Goal: Entertainment & Leisure: Consume media (video, audio)

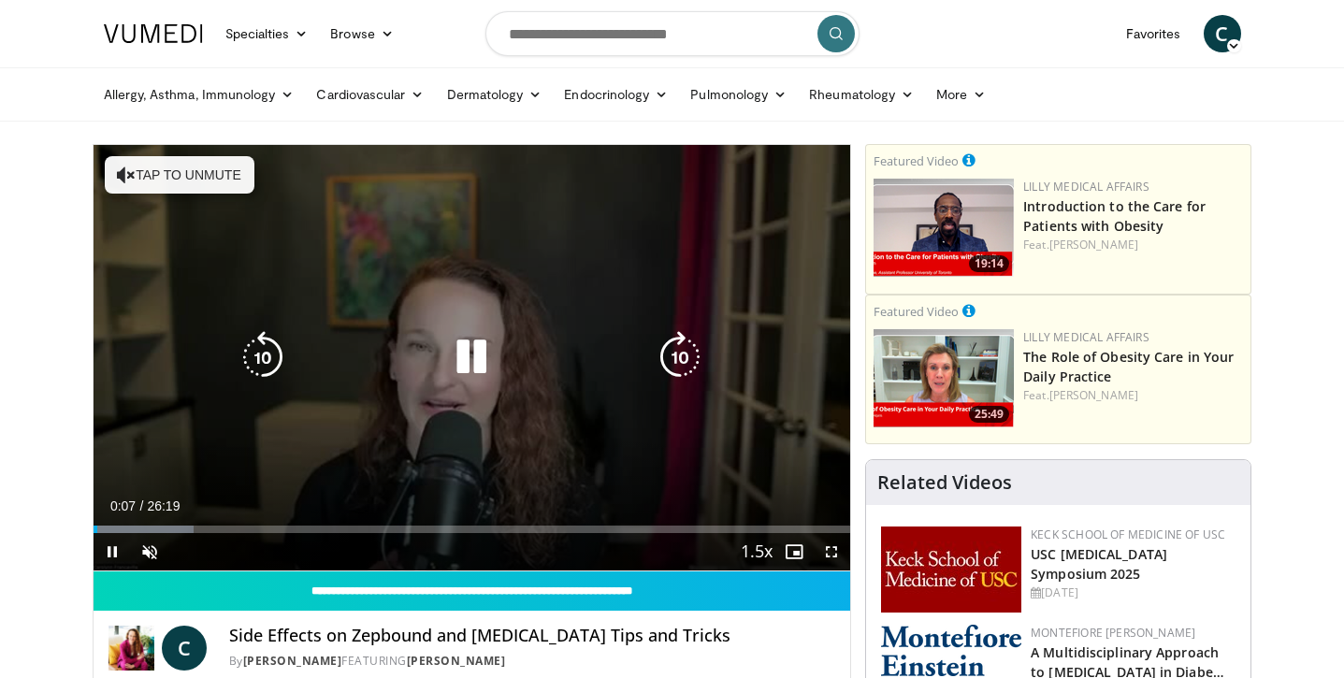
click at [150, 180] on button "Tap to unmute" at bounding box center [180, 174] width 150 height 37
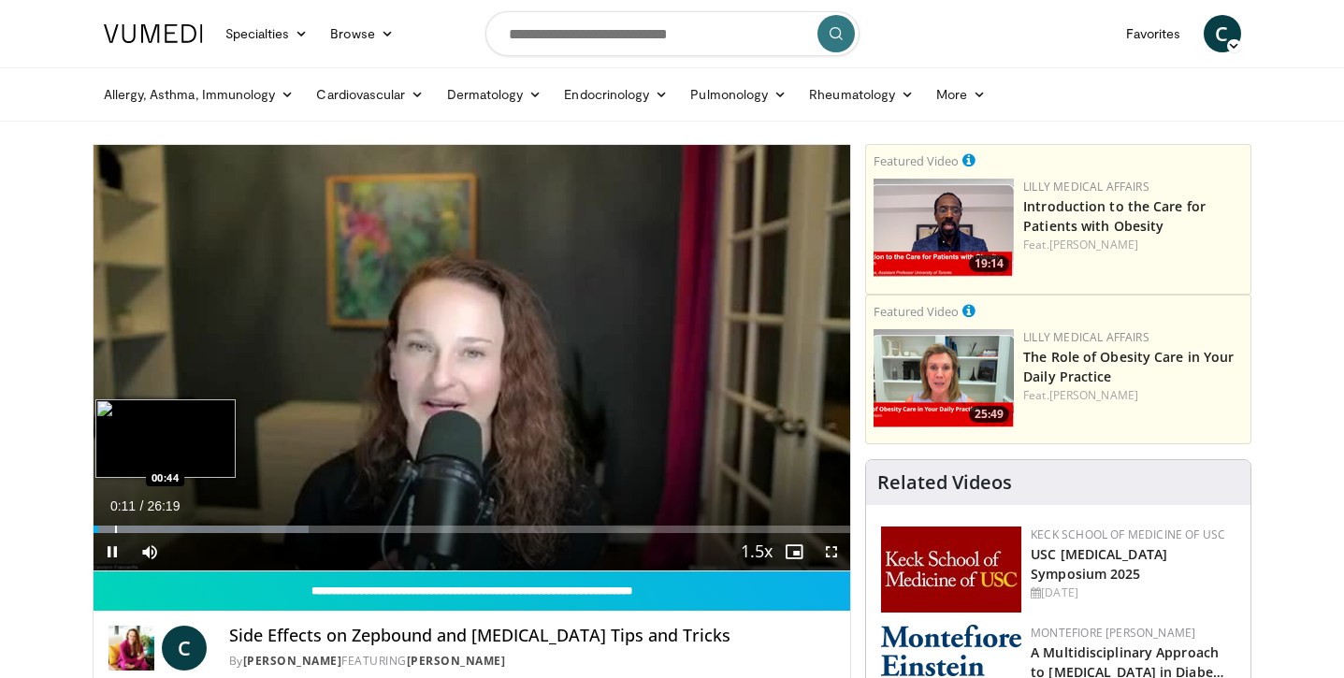
click at [115, 531] on div "Progress Bar" at bounding box center [116, 529] width 2 height 7
click at [144, 528] on div "Progress Bar" at bounding box center [145, 529] width 2 height 7
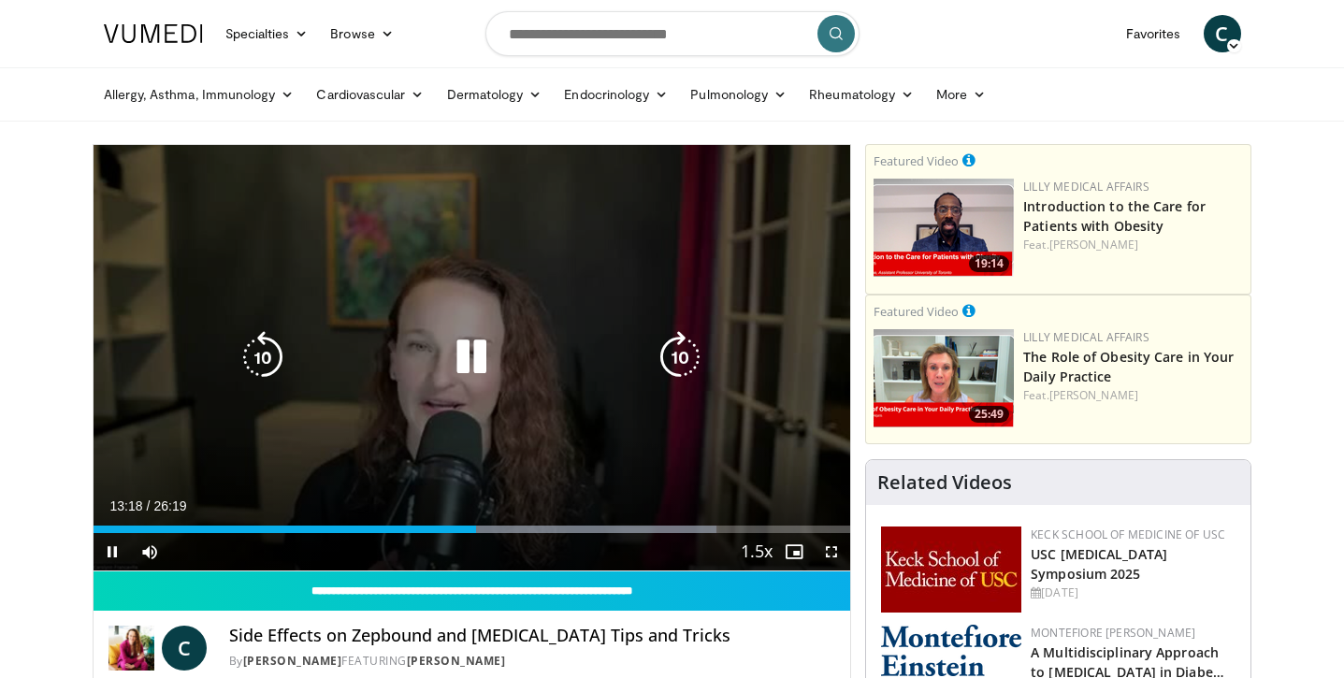
click at [479, 356] on icon "Video Player" at bounding box center [471, 357] width 52 height 52
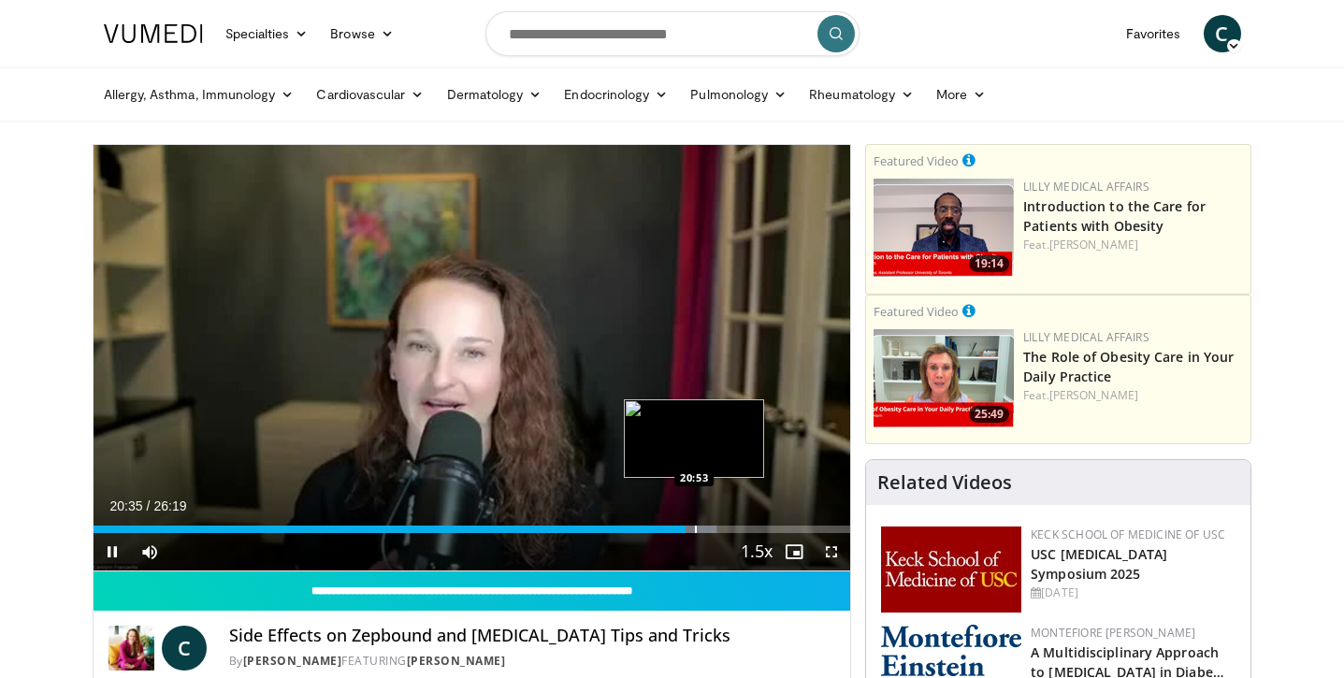
click at [695, 527] on div "Progress Bar" at bounding box center [696, 529] width 2 height 7
click at [713, 531] on div "Progress Bar" at bounding box center [714, 529] width 2 height 7
click at [744, 531] on div "Progress Bar" at bounding box center [745, 529] width 2 height 7
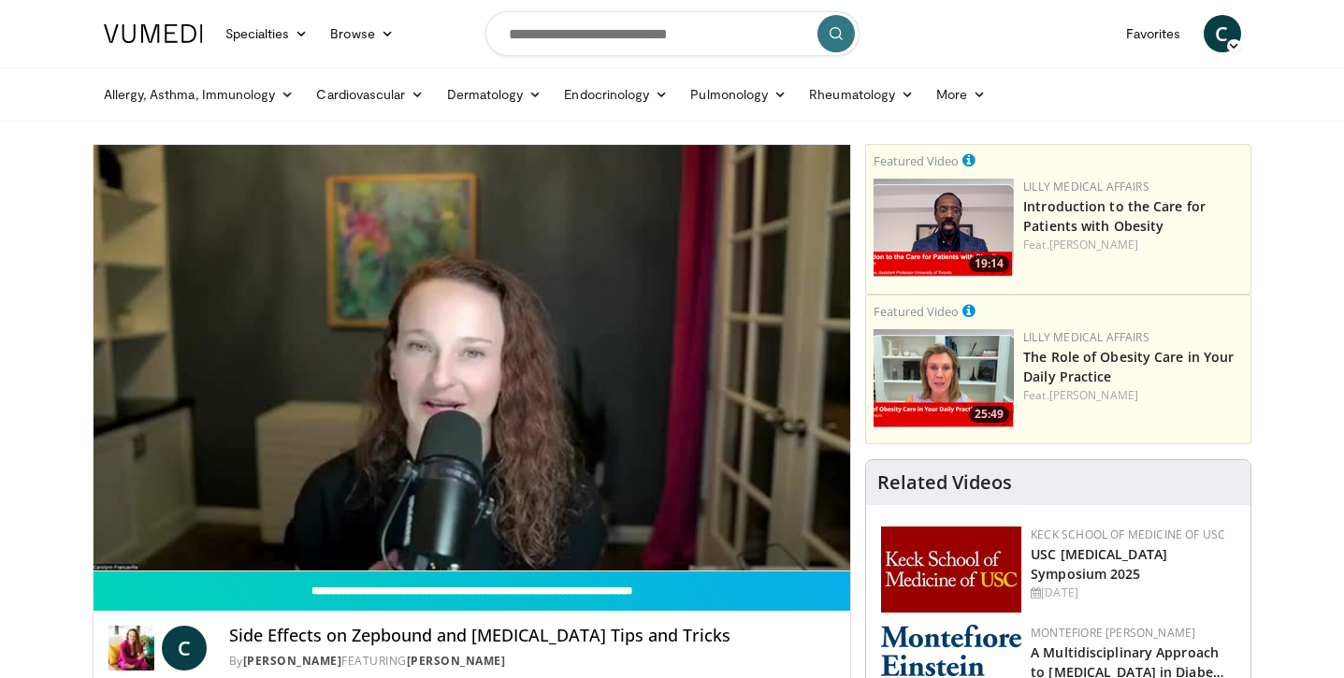
click at [762, 529] on div "10 seconds Tap to unmute" at bounding box center [472, 357] width 757 height 425
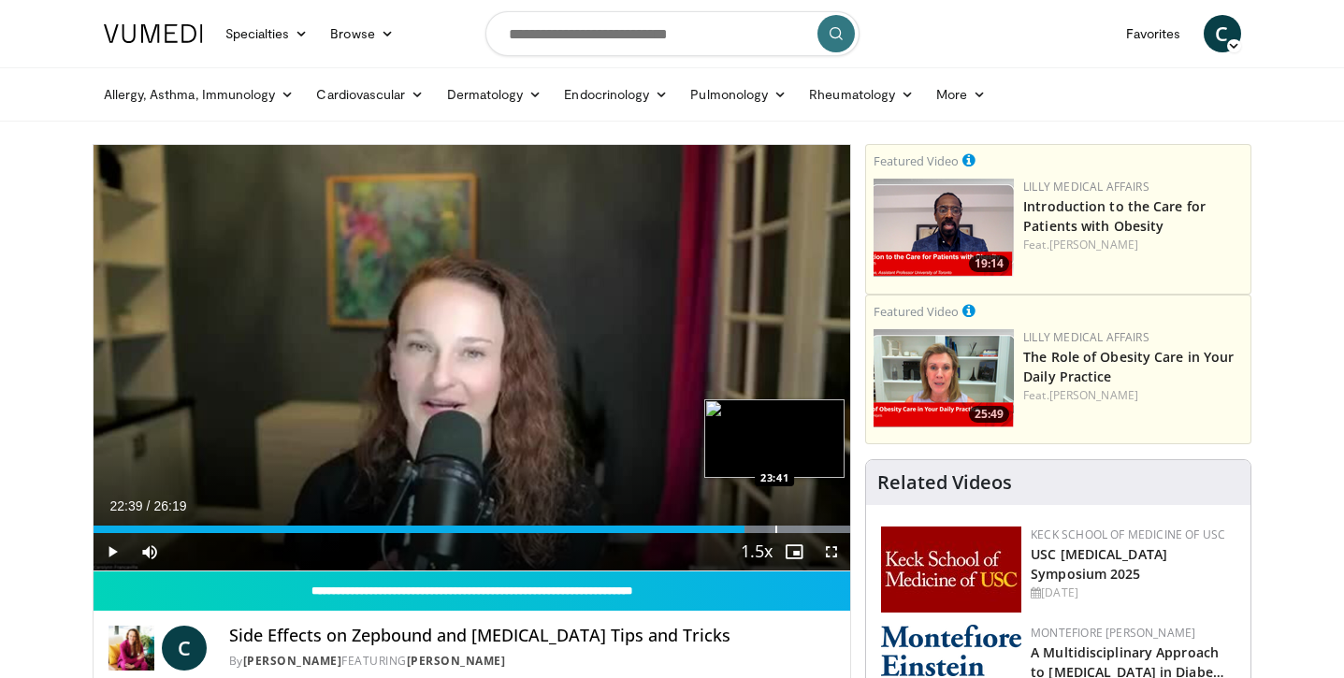
click at [775, 530] on div "Progress Bar" at bounding box center [776, 529] width 2 height 7
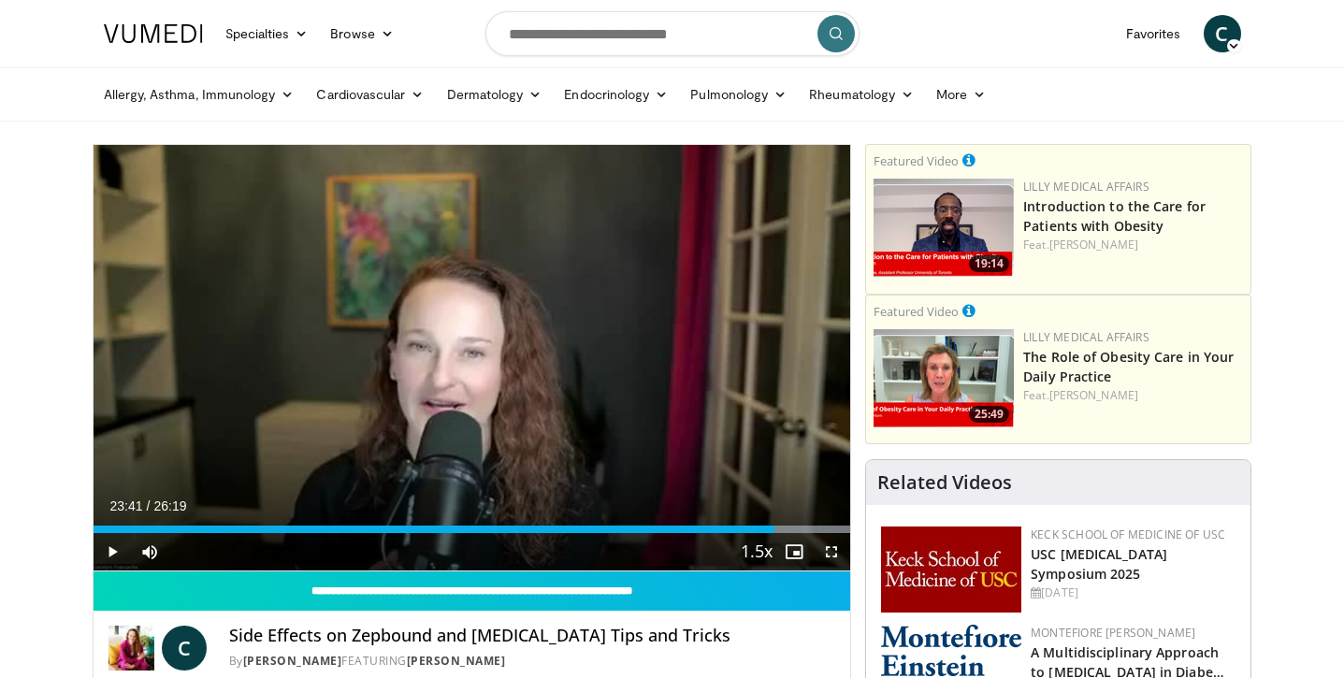
click at [113, 550] on span "Video Player" at bounding box center [112, 551] width 37 height 37
click at [795, 527] on div "Progress Bar" at bounding box center [796, 529] width 2 height 7
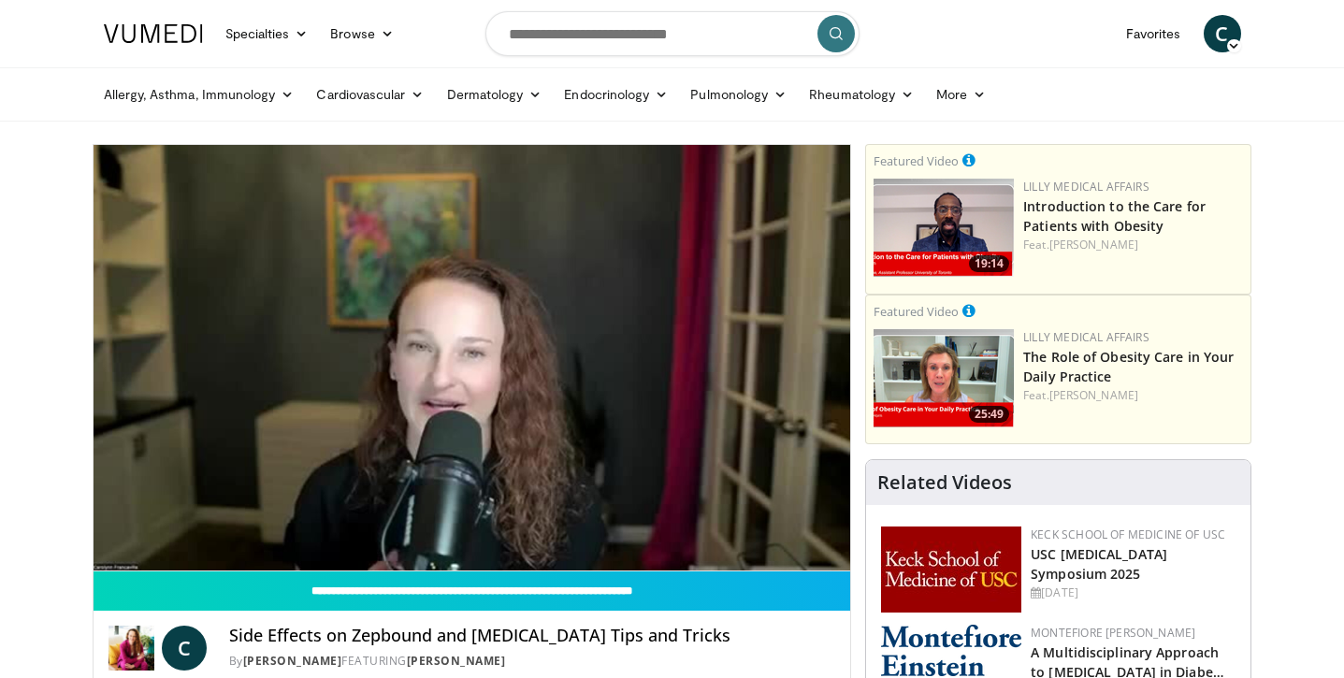
click at [809, 527] on div "10 seconds Tap to unmute" at bounding box center [472, 357] width 757 height 425
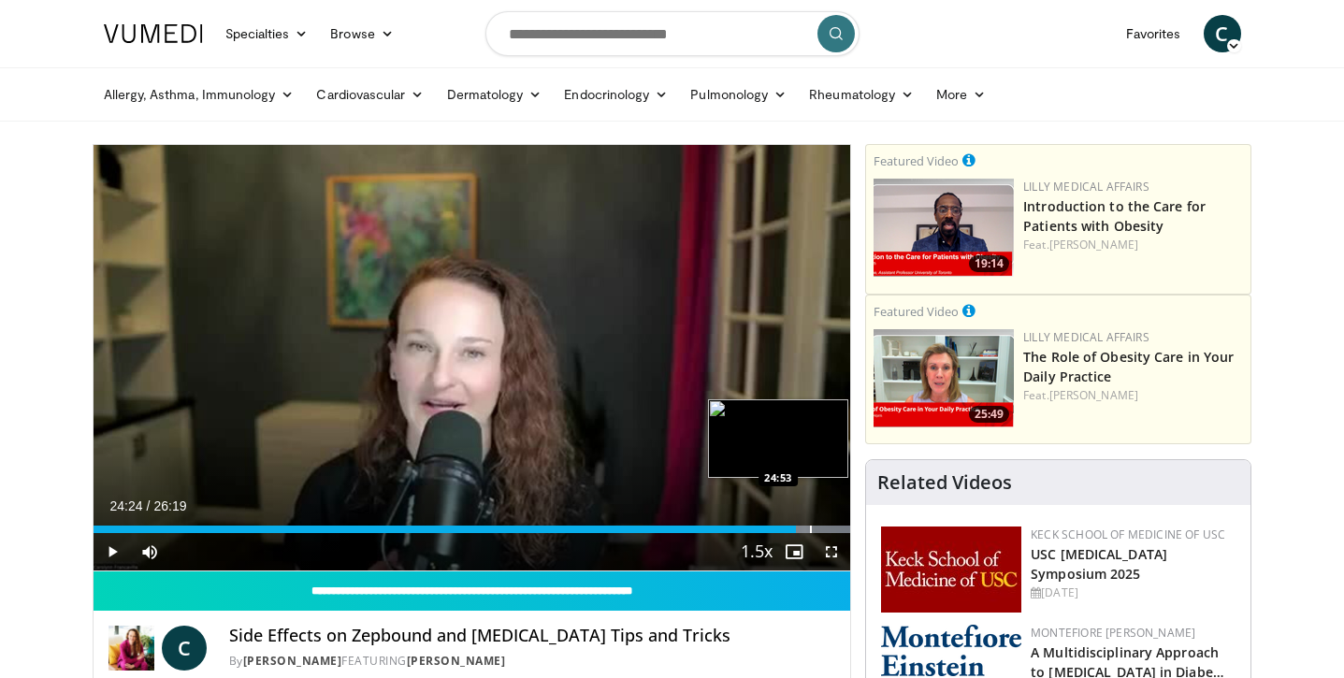
click at [810, 531] on div "Progress Bar" at bounding box center [811, 529] width 2 height 7
click at [116, 555] on span "Video Player" at bounding box center [112, 551] width 37 height 37
